Goal: Transaction & Acquisition: Obtain resource

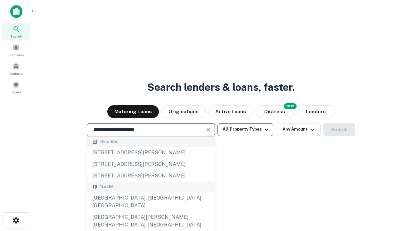
click at [151, 211] on div "[GEOGRAPHIC_DATA], [GEOGRAPHIC_DATA], [GEOGRAPHIC_DATA]" at bounding box center [151, 201] width 128 height 19
click at [246, 129] on button "All Property Types" at bounding box center [246, 129] width 56 height 13
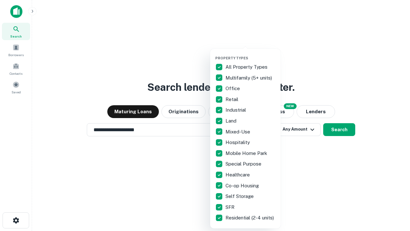
type input "**********"
click at [251, 54] on button "button" at bounding box center [250, 54] width 71 height 0
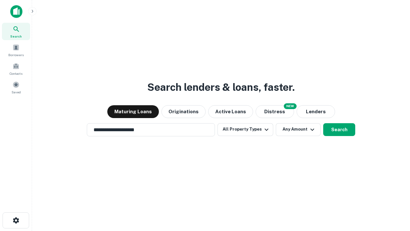
scroll to position [10, 0]
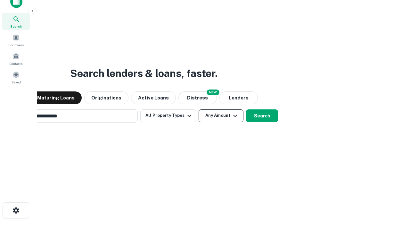
click at [199, 109] on button "Any Amount" at bounding box center [221, 115] width 45 height 13
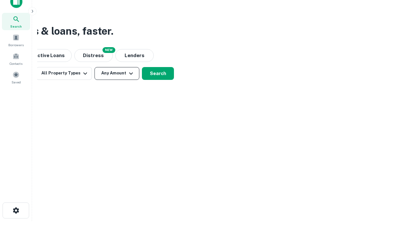
scroll to position [10, 0]
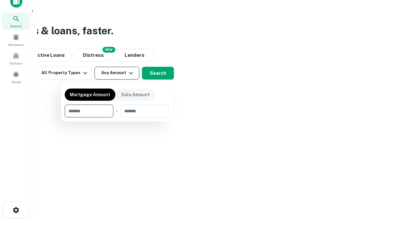
type input "*******"
click at [117, 117] on button "button" at bounding box center [117, 117] width 104 height 0
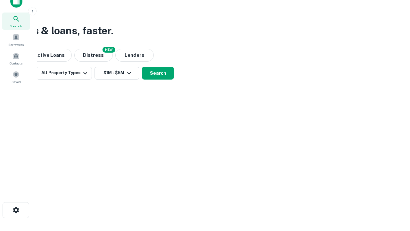
scroll to position [10, 0]
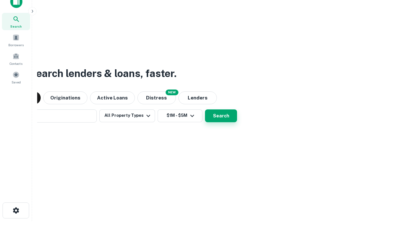
click at [205, 109] on button "Search" at bounding box center [221, 115] width 32 height 13
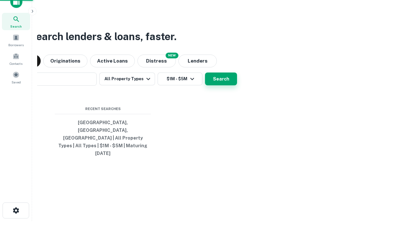
scroll to position [10, 0]
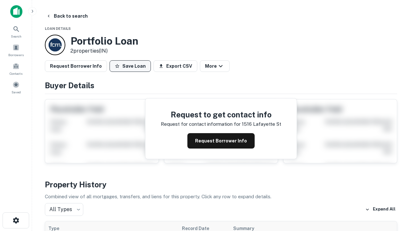
click at [130, 66] on button "Save Loan" at bounding box center [130, 66] width 41 height 12
